Goal: Communication & Community: Answer question/provide support

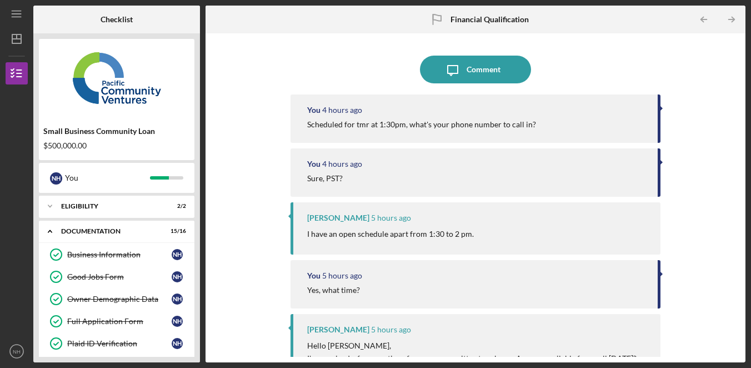
scroll to position [284, 0]
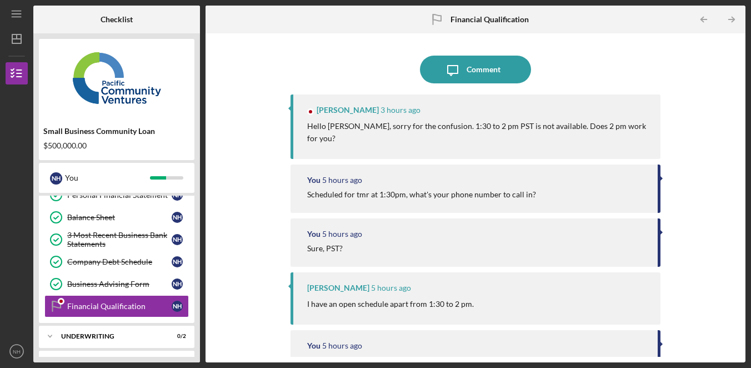
scroll to position [284, 0]
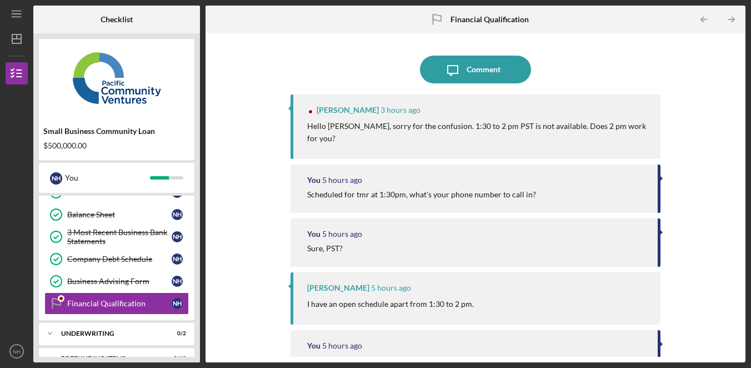
click at [726, 140] on div "Icon/Message Comment [PERSON_NAME] 3 hours ago Hello [PERSON_NAME], sorry for t…" at bounding box center [475, 198] width 529 height 318
click at [725, 140] on div "Icon/Message Comment [PERSON_NAME] 3 hours ago Hello [PERSON_NAME], sorry for t…" at bounding box center [475, 198] width 529 height 318
click at [693, 116] on div "Icon/Message Comment [PERSON_NAME] 3 hours ago Hello [PERSON_NAME], sorry for t…" at bounding box center [475, 198] width 529 height 318
click at [691, 116] on div "Icon/Message Comment [PERSON_NAME] 3 hours ago Hello [PERSON_NAME], sorry for t…" at bounding box center [475, 198] width 529 height 318
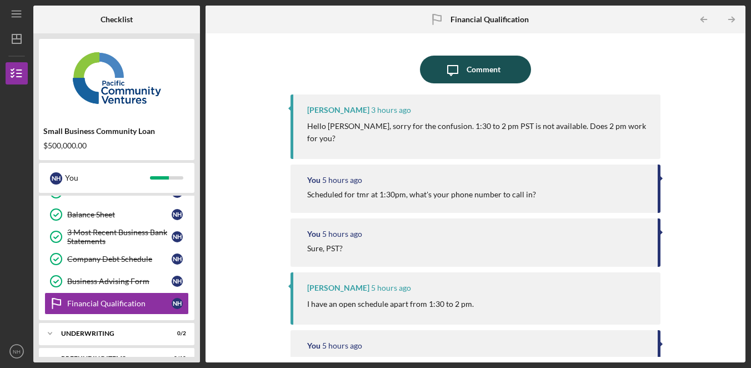
click at [496, 68] on div "Comment" at bounding box center [483, 70] width 34 height 28
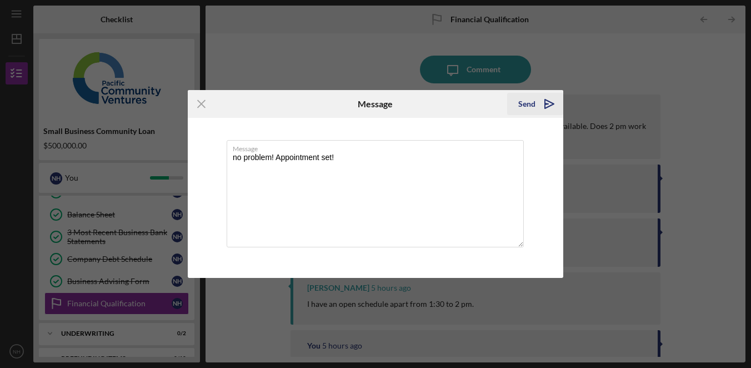
type textarea "no problem! Appointment set!"
click at [536, 105] on icon "Icon/icon-invite-send" at bounding box center [549, 104] width 28 height 28
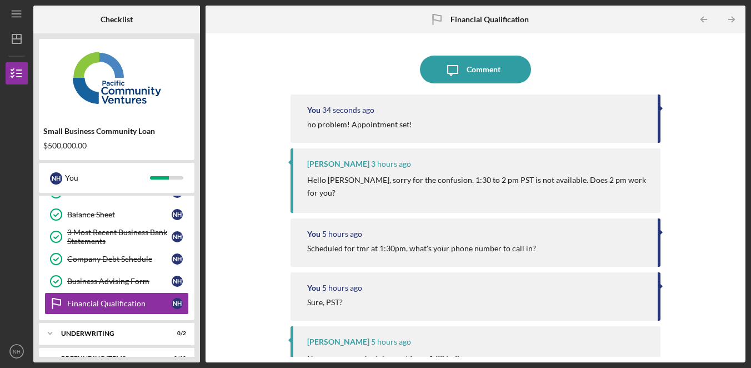
click at [707, 111] on div "Icon/Message Comment You 34 seconds ago no problem! Appointment set! [PERSON_NA…" at bounding box center [475, 198] width 529 height 318
click at [707, 114] on div "Icon/Message Comment You 34 seconds ago no problem! Appointment set! [PERSON_NA…" at bounding box center [475, 198] width 529 height 318
click at [713, 162] on div "Icon/Message Comment You 6 minutes ago no problem! Appointment set! [PERSON_NAM…" at bounding box center [475, 198] width 529 height 318
click at [672, 158] on div "Icon/Message Comment You 44 minutes ago no problem! Appointment set! [PERSON_NA…" at bounding box center [475, 198] width 529 height 318
click at [680, 167] on div "Icon/Message Comment You 44 minutes ago no problem! Appointment set! [PERSON_NA…" at bounding box center [475, 198] width 529 height 318
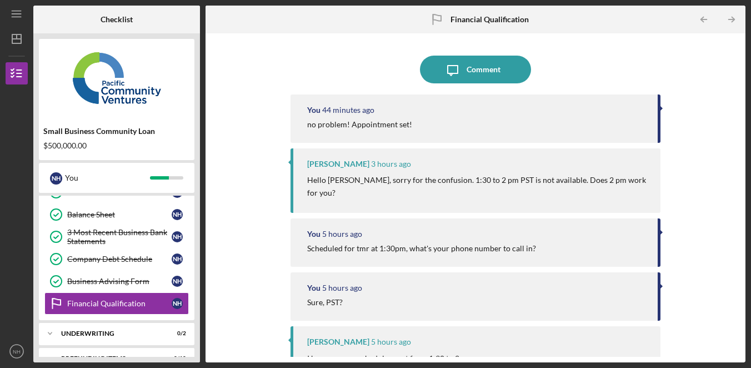
click at [682, 168] on div "Icon/Message Comment You 44 minutes ago no problem! Appointment set! [PERSON_NA…" at bounding box center [475, 198] width 529 height 318
click at [685, 170] on div "Icon/Message Comment You 44 minutes ago no problem! Appointment set! Alberto En…" at bounding box center [475, 198] width 529 height 318
click at [686, 170] on div "Icon/Message Comment You 44 minutes ago no problem! Appointment set! Alberto En…" at bounding box center [475, 198] width 529 height 318
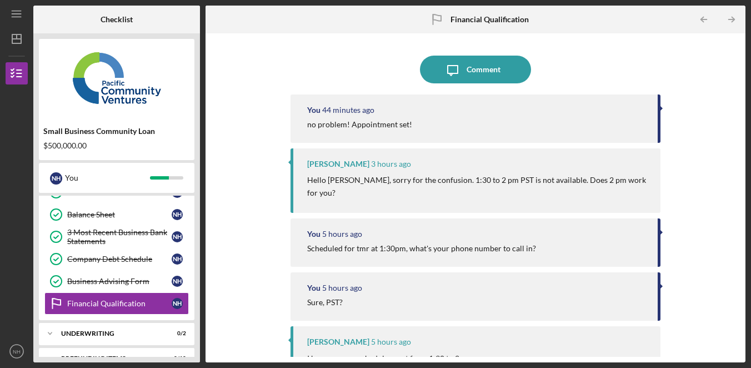
click at [689, 167] on div "Icon/Message Comment You 44 minutes ago no problem! Appointment set! Alberto En…" at bounding box center [475, 198] width 529 height 318
click at [690, 167] on div "Icon/Message Comment You 44 minutes ago no problem! Appointment set! Alberto En…" at bounding box center [475, 198] width 529 height 318
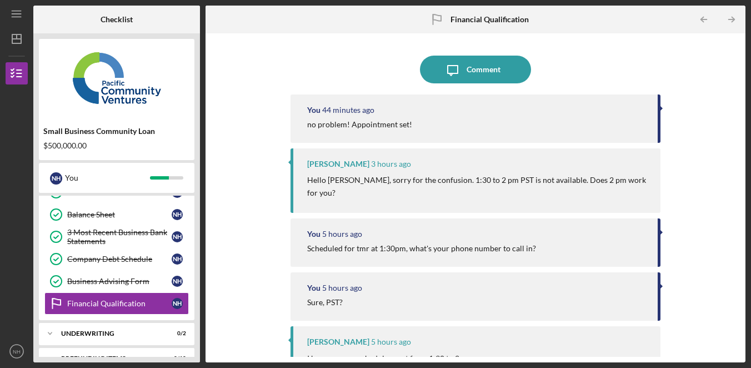
click at [691, 167] on div "Icon/Message Comment You 44 minutes ago no problem! Appointment set! Alberto En…" at bounding box center [475, 198] width 529 height 318
click at [725, 138] on div "Icon/Message Comment You 46 minutes ago no problem! Appointment set! Alberto En…" at bounding box center [475, 198] width 529 height 318
click at [723, 139] on div "Icon/Message Comment You 46 minutes ago no problem! Appointment set! Alberto En…" at bounding box center [475, 198] width 529 height 318
click at [716, 168] on div "Icon/Message Comment You 46 minutes ago no problem! Appointment set! Alberto En…" at bounding box center [475, 198] width 529 height 318
click at [709, 157] on div "Icon/Message Comment You 46 minutes ago no problem! Appointment set! Alberto En…" at bounding box center [475, 198] width 529 height 318
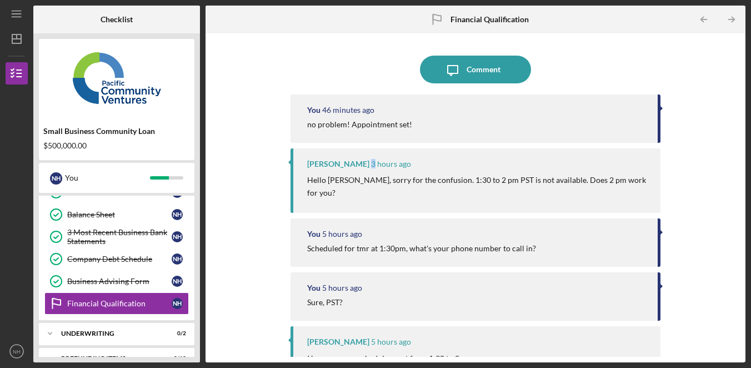
click at [709, 157] on div "Icon/Message Comment You 46 minutes ago no problem! Appointment set! Alberto En…" at bounding box center [475, 198] width 529 height 318
click at [703, 82] on div "Icon/Message Comment You 48 minutes ago no problem! Appointment set! Alberto En…" at bounding box center [475, 198] width 529 height 318
click at [702, 82] on div "Icon/Message Comment You 48 minutes ago no problem! Appointment set! Alberto En…" at bounding box center [475, 198] width 529 height 318
click at [707, 73] on div "Icon/Message Comment You 48 minutes ago no problem! Appointment set! Alberto En…" at bounding box center [475, 198] width 529 height 318
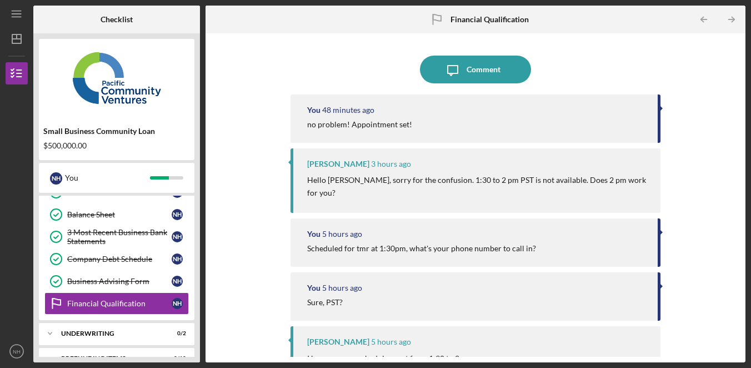
click at [707, 71] on div "Icon/Message Comment You 48 minutes ago no problem! Appointment set! Alberto En…" at bounding box center [475, 198] width 529 height 318
drag, startPoint x: 705, startPoint y: 107, endPoint x: 692, endPoint y: 105, distance: 13.4
click at [706, 107] on div "Icon/Message Comment You 48 minutes ago no problem! Appointment set! Alberto En…" at bounding box center [475, 198] width 529 height 318
click at [505, 72] on button "Icon/Message Comment" at bounding box center [475, 70] width 111 height 28
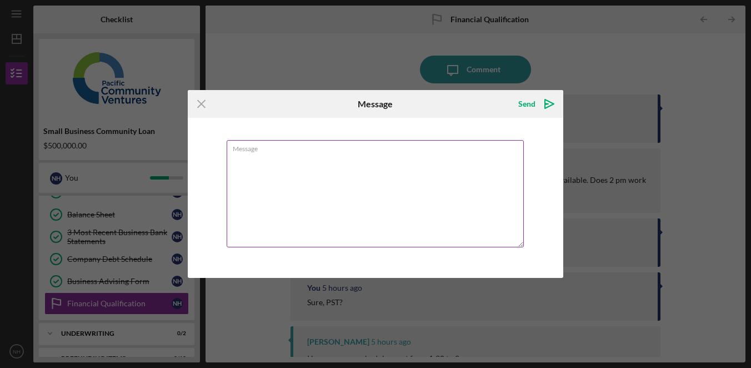
click at [368, 209] on textarea "Message" at bounding box center [375, 193] width 297 height 107
type textarea "q"
click at [355, 157] on textarea "Please call 650-542-0576" at bounding box center [375, 193] width 297 height 107
click at [345, 157] on textarea "Please call 650-542-0576" at bounding box center [375, 193] width 297 height 107
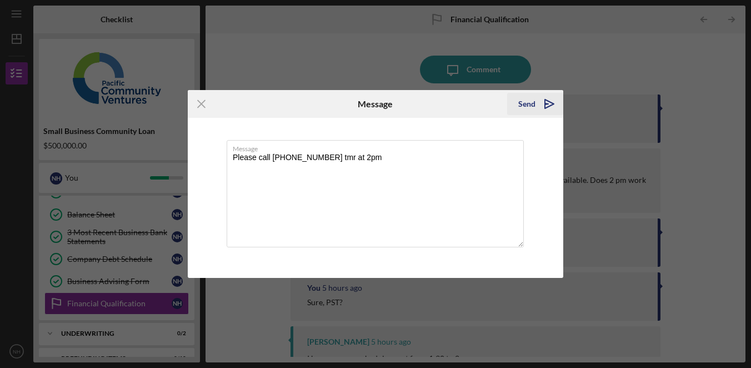
type textarea "Please call 650-542-0576 tmr at 2pm"
click at [530, 105] on div "Send" at bounding box center [526, 104] width 17 height 22
